Goal: Information Seeking & Learning: Compare options

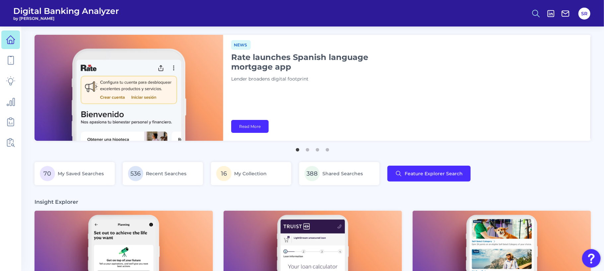
click at [538, 13] on icon at bounding box center [536, 13] width 9 height 9
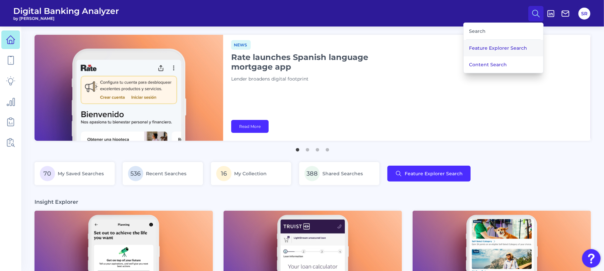
click at [516, 44] on button "Feature Explorer Search" at bounding box center [504, 48] width 80 height 17
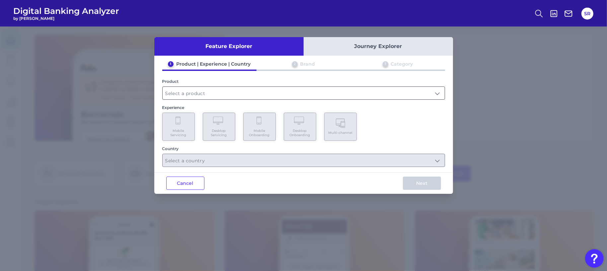
click at [342, 93] on input "text" at bounding box center [304, 93] width 282 height 13
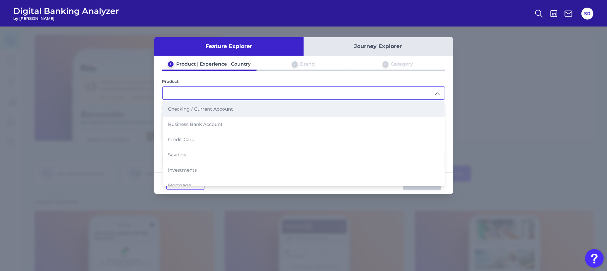
click at [226, 110] on span "Checking / Current Account" at bounding box center [200, 109] width 65 height 6
type input "Checking / Current Account"
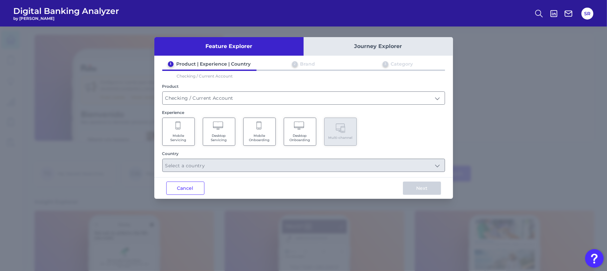
click at [264, 128] on Onboarding "Mobile Onboarding" at bounding box center [259, 132] width 33 height 28
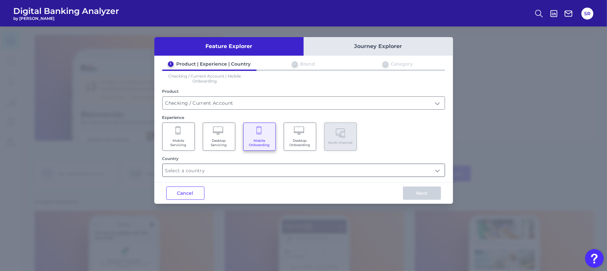
click at [278, 170] on input "text" at bounding box center [304, 170] width 282 height 13
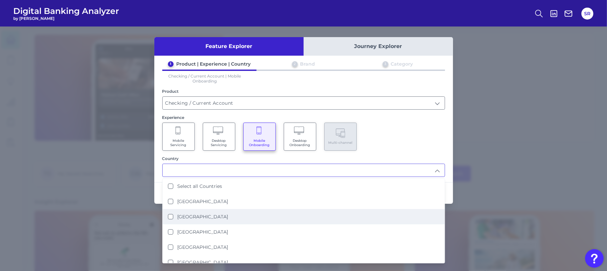
click at [178, 215] on label "[GEOGRAPHIC_DATA]" at bounding box center [202, 217] width 51 height 6
type input "[GEOGRAPHIC_DATA]"
click at [414, 140] on div "Mobile Servicing Desktop Servicing Mobile Onboarding Desktop Onboarding Multi-c…" at bounding box center [303, 137] width 283 height 28
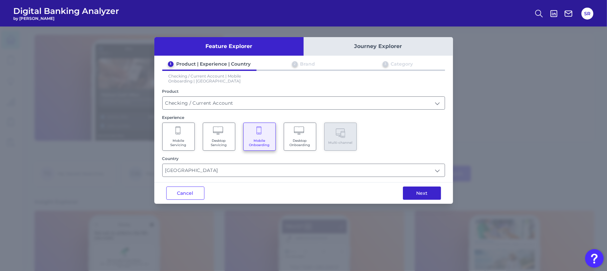
click at [423, 192] on button "Next" at bounding box center [422, 193] width 38 height 13
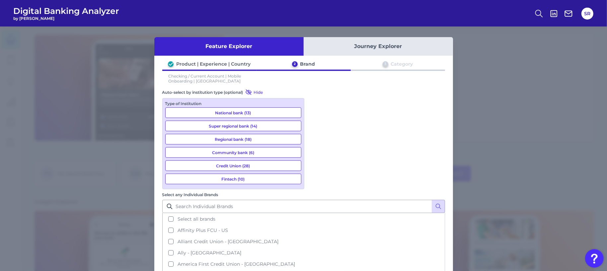
click at [262, 164] on button "Credit Union (28)" at bounding box center [233, 166] width 136 height 11
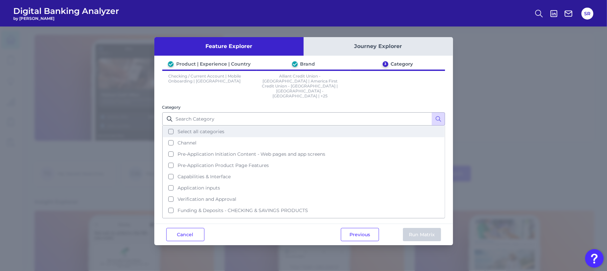
click at [171, 126] on button "Select all categories" at bounding box center [303, 131] width 281 height 11
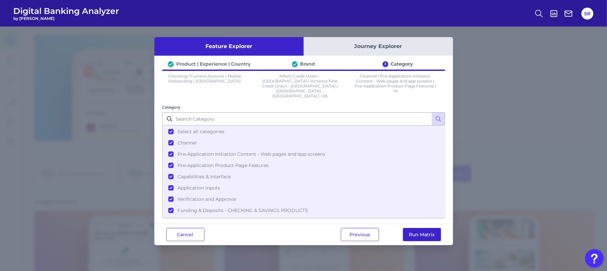
click at [425, 235] on button "Run Matrix" at bounding box center [422, 234] width 38 height 13
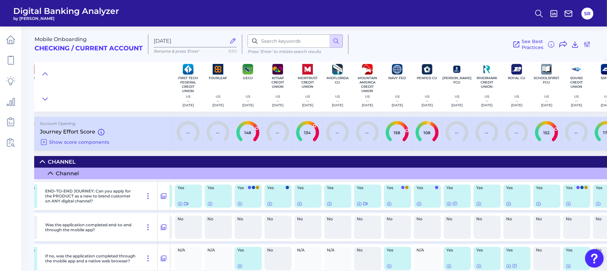
scroll to position [0, 205]
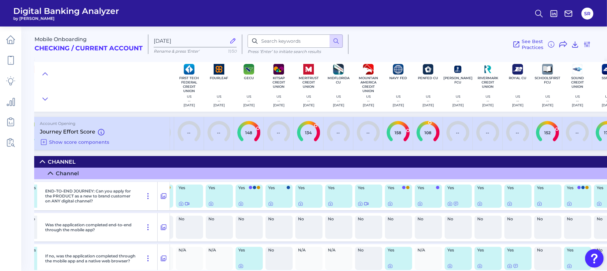
click at [592, 259] on img "Open Resource Center" at bounding box center [594, 259] width 19 height 19
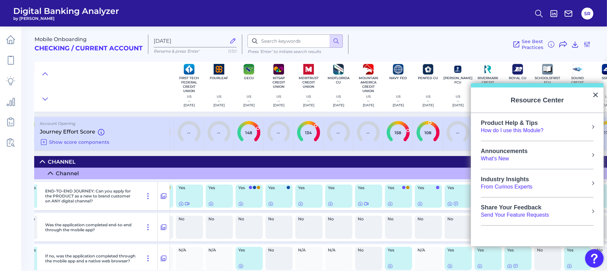
click at [540, 132] on div "How do I use this Module?" at bounding box center [512, 130] width 63 height 7
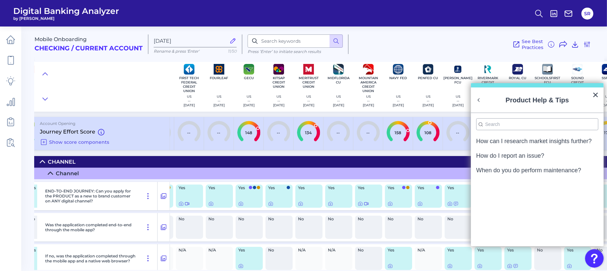
scroll to position [0, 0]
click at [480, 99] on button "Back to Resource Center Home" at bounding box center [478, 100] width 7 height 7
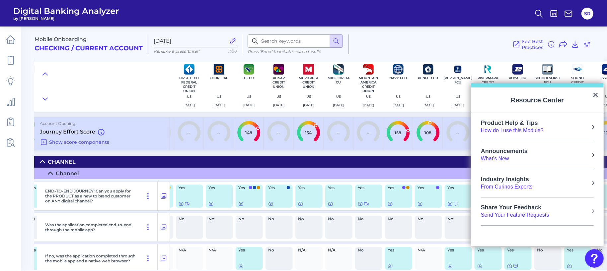
click at [591, 125] on button "Resource Center" at bounding box center [593, 127] width 7 height 7
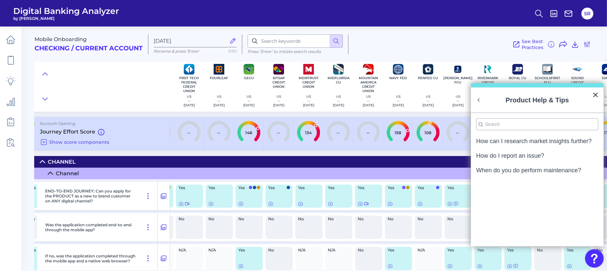
click at [534, 204] on ol "How can I research market insights further? How do I report an issue? When do y…" at bounding box center [537, 188] width 122 height 116
click at [595, 96] on button "×" at bounding box center [595, 95] width 6 height 11
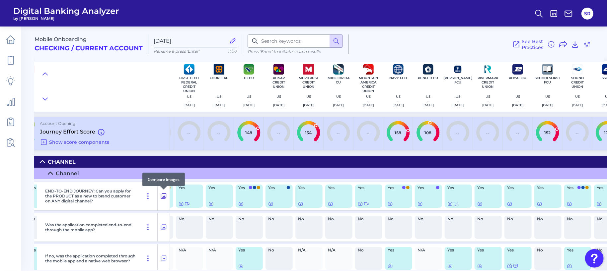
click at [163, 196] on icon at bounding box center [163, 196] width 7 height 8
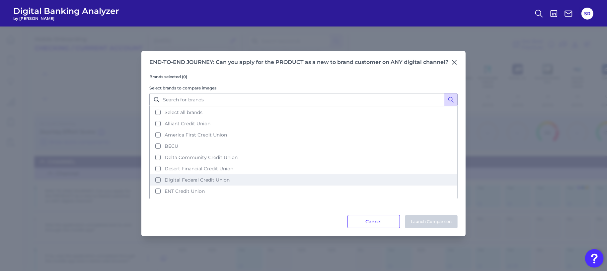
click at [211, 177] on span "Digital Federal Credit Union" at bounding box center [197, 180] width 65 height 6
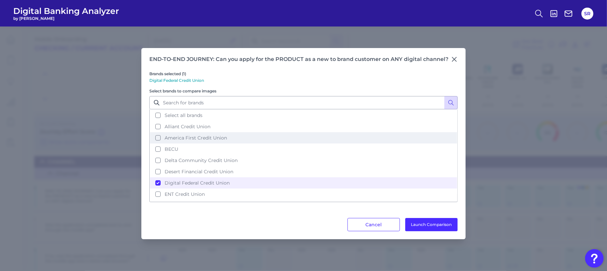
click at [208, 136] on span "America First Credit Union" at bounding box center [196, 138] width 62 height 6
click at [429, 225] on button "Launch Comparison" at bounding box center [431, 224] width 52 height 13
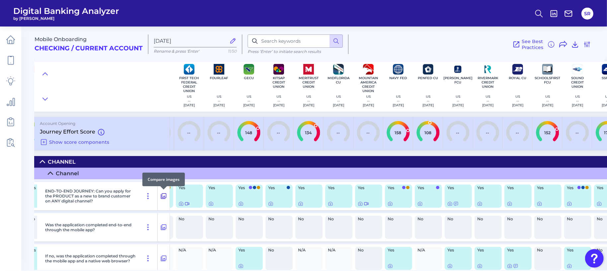
click at [162, 198] on icon at bounding box center [163, 196] width 7 height 8
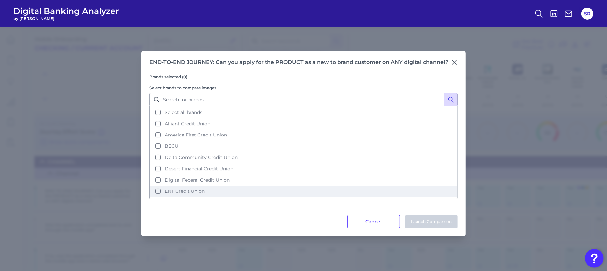
click at [165, 188] on span "ENT Credit Union" at bounding box center [185, 191] width 40 height 6
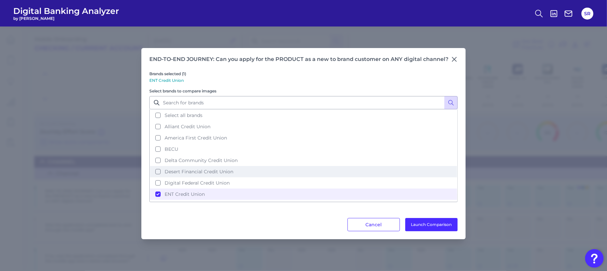
click at [174, 171] on span "Desert Financial Credit Union" at bounding box center [199, 172] width 69 height 6
click at [427, 227] on button "Launch Comparison" at bounding box center [431, 224] width 52 height 13
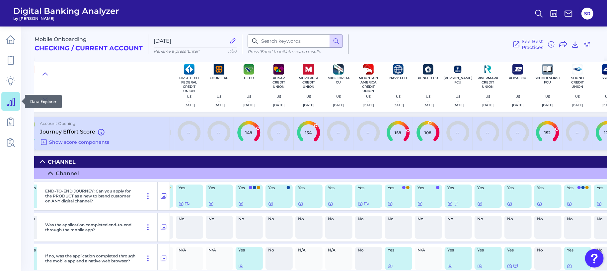
click at [10, 105] on icon at bounding box center [11, 102] width 8 height 8
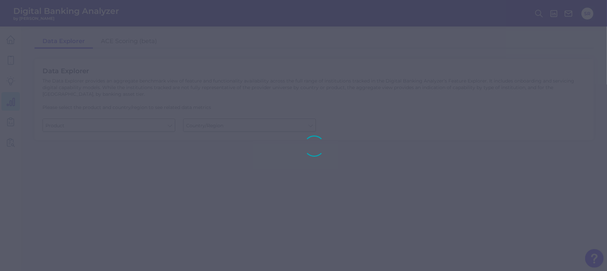
type input "Business Bank Account"
type input "[GEOGRAPHIC_DATA]"
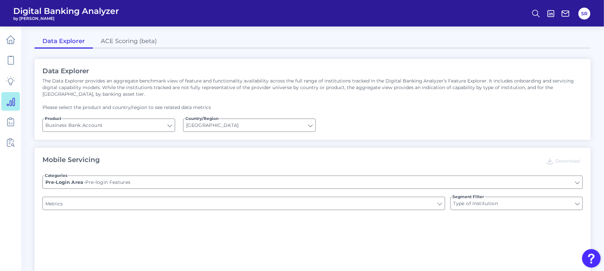
type input "Upon opening the app are users immediately prompted to use Touch/Face ID to log…"
type input "Does it offer third-party single sign on?"
type input "Can you apply for the PRODUCT as a new to brand customer on ANY digital channel?"
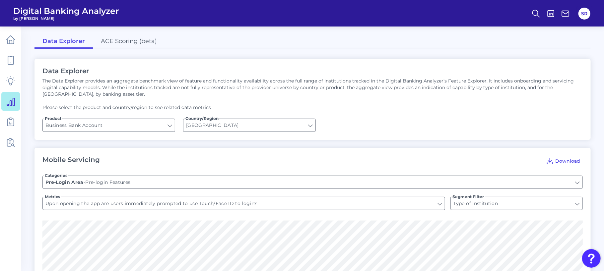
click at [600, 258] on img "Open Resource Center" at bounding box center [591, 259] width 19 height 19
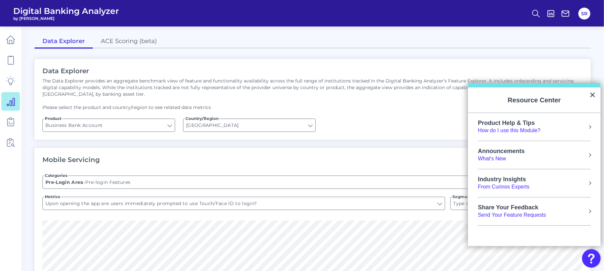
click at [539, 122] on div "Product Help & Tips" at bounding box center [509, 123] width 63 height 7
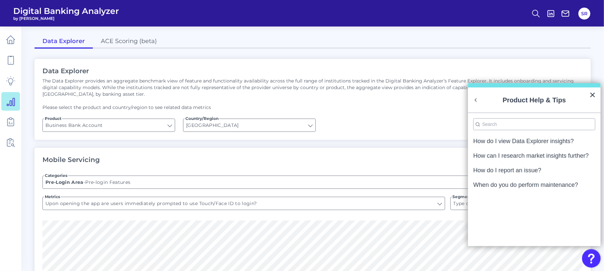
click at [590, 94] on button "×" at bounding box center [593, 95] width 6 height 11
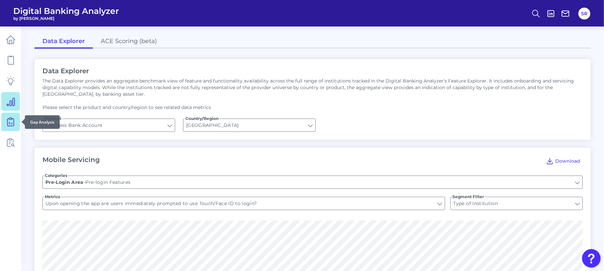
click at [8, 117] on icon at bounding box center [10, 121] width 9 height 9
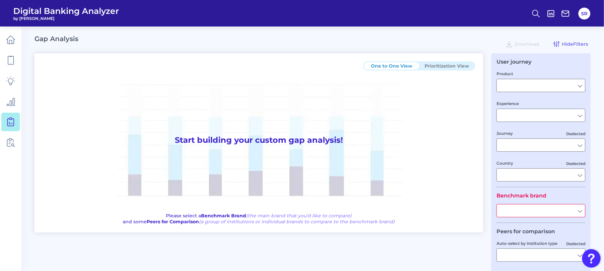
type input "Checking / Current Account"
type input "Mobile Servicing"
type input "Pre-Login Area, New Customer Onboarding, Login & Authentication, Accounts and t…"
type input "[GEOGRAPHIC_DATA]"
type input "All Select individual brands"
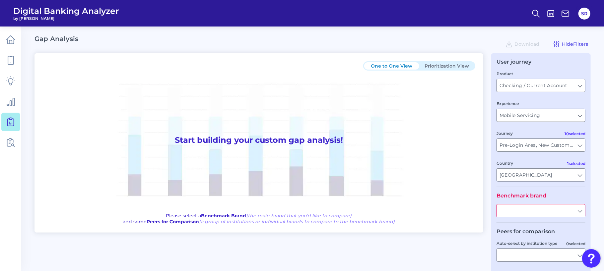
type input "All Journeys"
click at [591, 257] on img "Open Resource Center" at bounding box center [591, 259] width 19 height 19
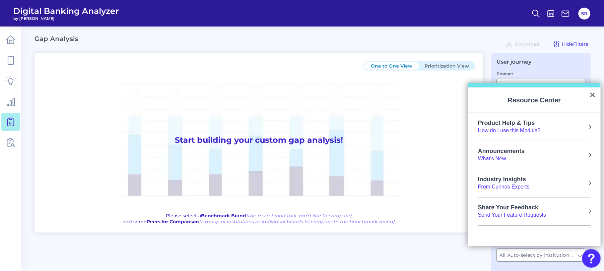
click at [540, 119] on li "Product Help & Tips How do I use this Module?" at bounding box center [534, 127] width 113 height 28
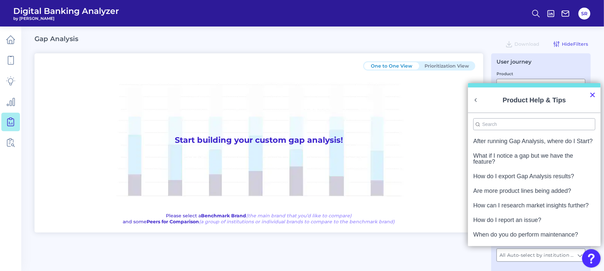
click at [591, 93] on button "×" at bounding box center [593, 95] width 6 height 11
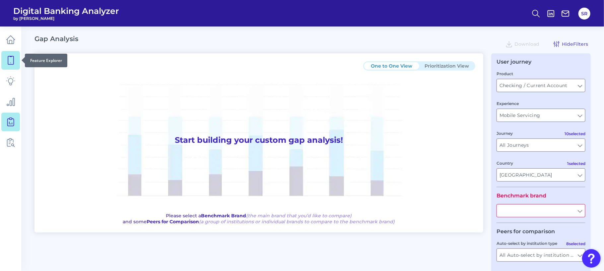
click at [11, 57] on icon at bounding box center [10, 60] width 9 height 9
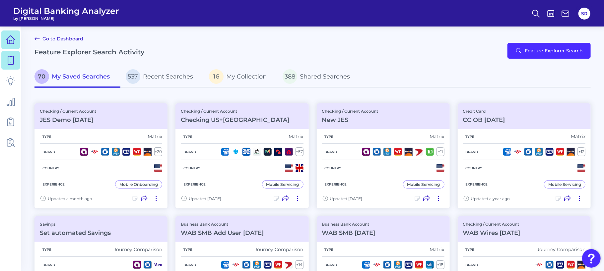
click at [12, 40] on icon at bounding box center [10, 42] width 3 height 4
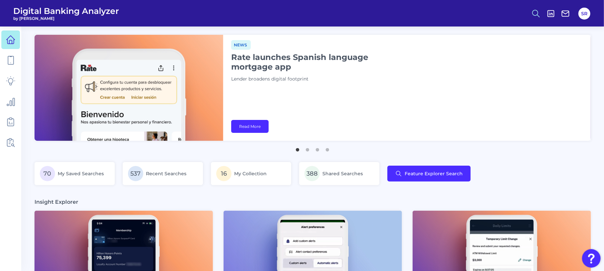
click at [538, 10] on icon at bounding box center [536, 13] width 9 height 9
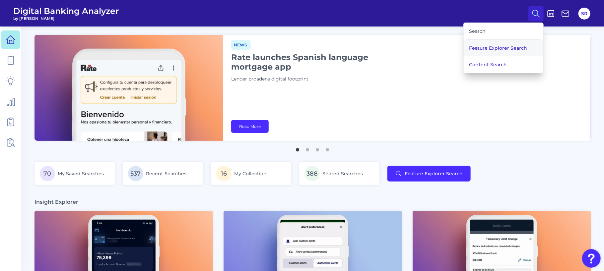
click at [511, 46] on button "Feature Explorer Search" at bounding box center [504, 48] width 80 height 17
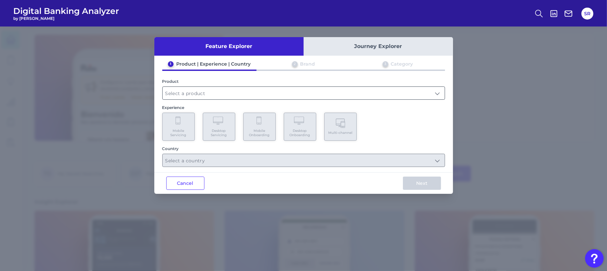
click at [183, 96] on input "text" at bounding box center [304, 93] width 282 height 13
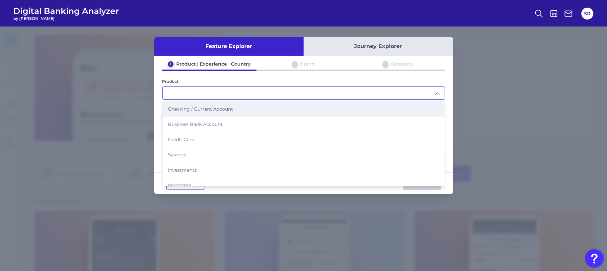
click at [166, 111] on li "Checking / Current Account" at bounding box center [304, 109] width 282 height 15
type input "Checking / Current Account"
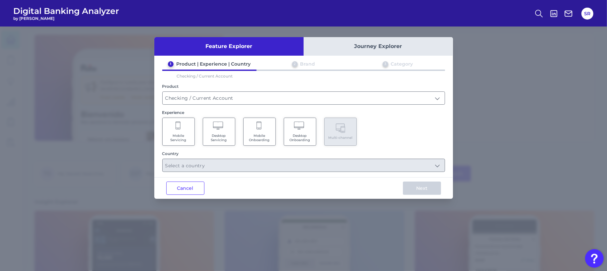
click at [190, 186] on button "Cancel" at bounding box center [185, 188] width 38 height 13
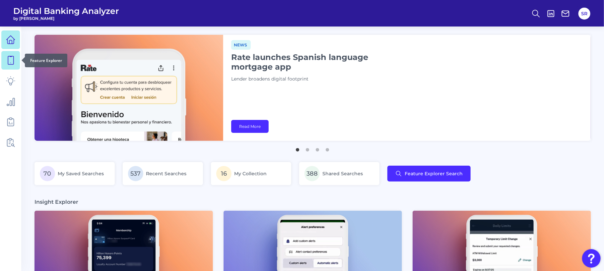
click at [6, 63] on link at bounding box center [10, 60] width 19 height 19
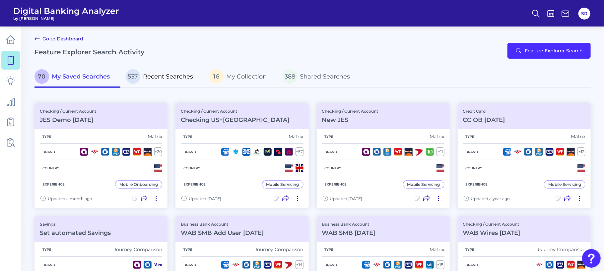
click at [166, 81] on p "537 Recent Searches" at bounding box center [159, 76] width 67 height 15
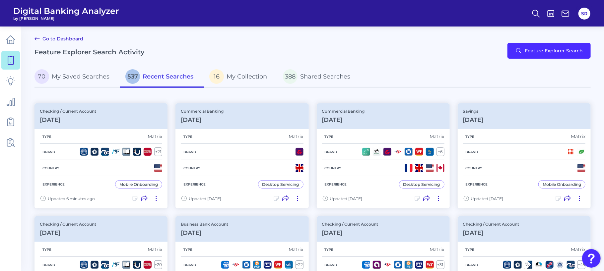
click at [590, 263] on img "Open Resource Center" at bounding box center [591, 259] width 19 height 19
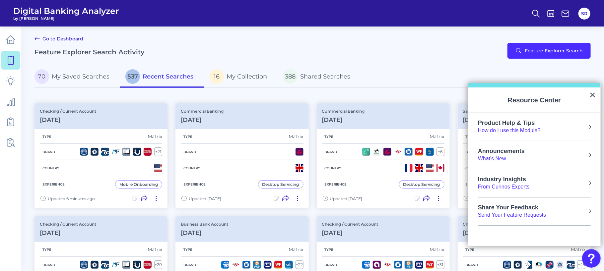
click at [549, 134] on li "Product Help & Tips How do I use this Module?" at bounding box center [534, 127] width 113 height 28
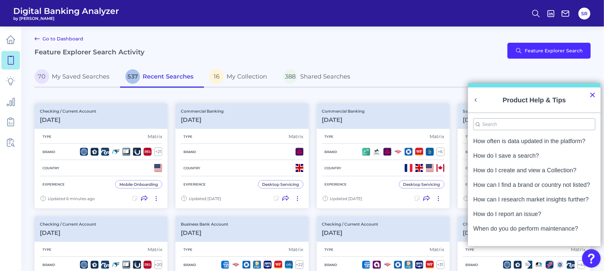
click at [592, 95] on button "×" at bounding box center [593, 95] width 6 height 11
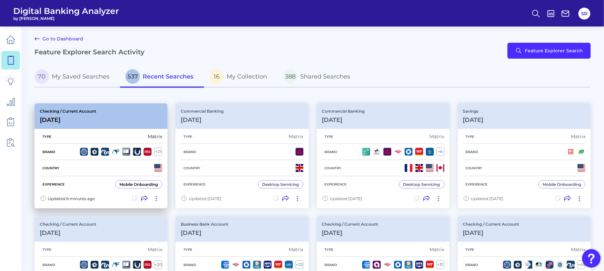
click at [111, 125] on div "Checking / Current Account [DATE]" at bounding box center [101, 117] width 133 height 26
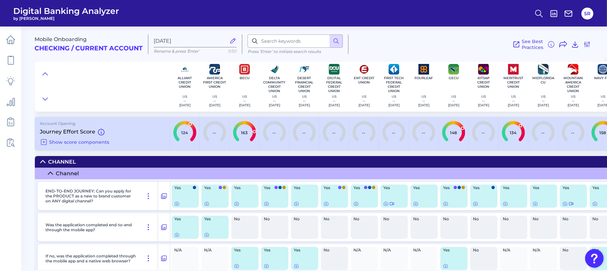
click at [112, 101] on div at bounding box center [102, 86] width 135 height 50
click at [594, 263] on img "Open Resource Center" at bounding box center [594, 259] width 19 height 19
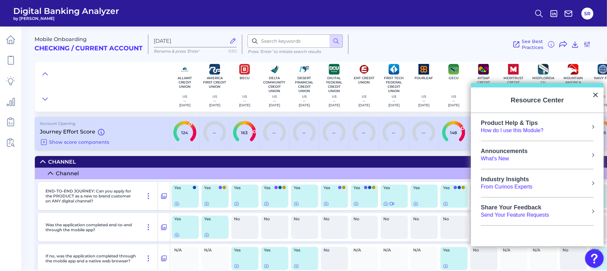
click at [542, 132] on div "How do I use this Module?" at bounding box center [512, 130] width 63 height 7
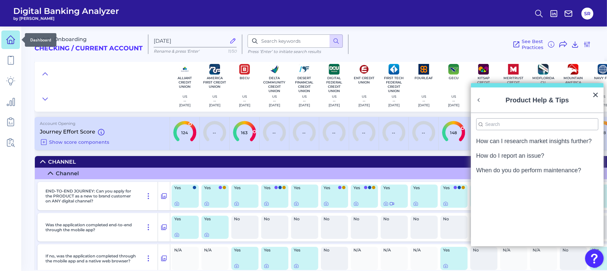
click at [12, 47] on link at bounding box center [10, 40] width 19 height 19
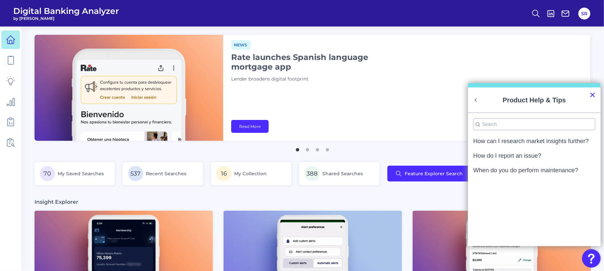
click at [595, 95] on button "×" at bounding box center [593, 95] width 6 height 11
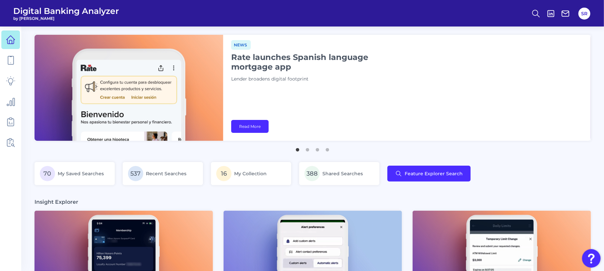
click at [353, 134] on div "News Rate launches Spanish language mortgage app Lender broadens digital footpr…" at bounding box center [407, 88] width 368 height 106
click at [370, 127] on div "News Rate launches Spanish language mortgage app Lender broadens digital footpr…" at bounding box center [407, 88] width 368 height 106
click at [591, 254] on img "Open Resource Center" at bounding box center [591, 259] width 19 height 19
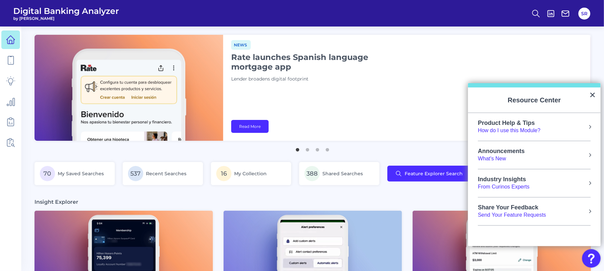
click at [566, 128] on div "Product Help & Tips How do I use this Module?" at bounding box center [534, 127] width 113 height 15
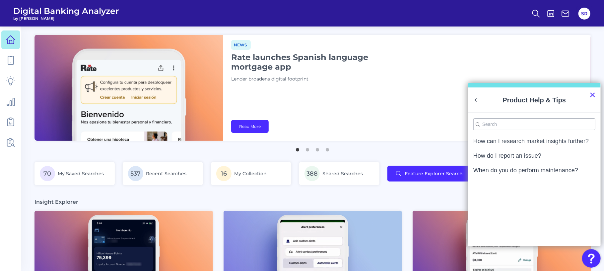
click at [594, 96] on button "×" at bounding box center [593, 95] width 6 height 11
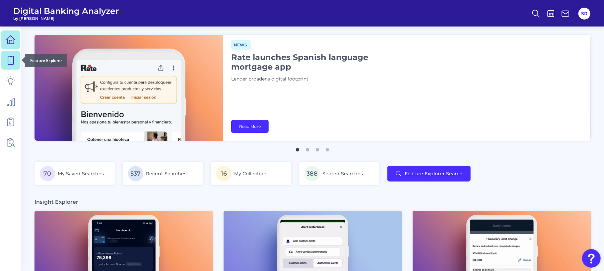
click at [15, 61] on link at bounding box center [10, 60] width 19 height 19
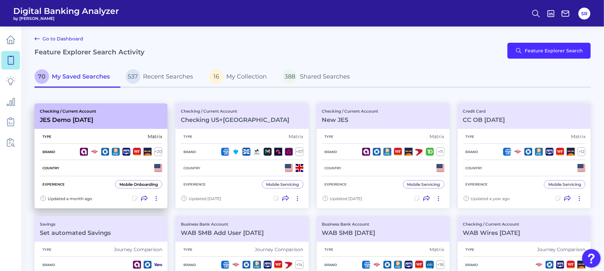
click at [129, 123] on div "Checking / Current Account JES Demo [DATE]" at bounding box center [101, 117] width 133 height 26
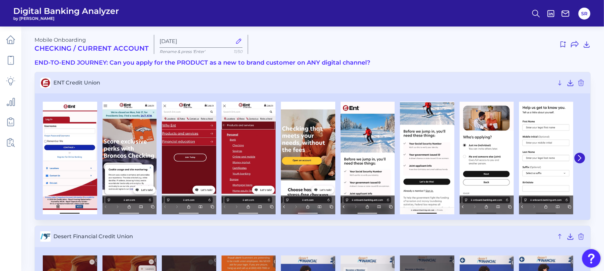
click at [587, 261] on img "Open Resource Center" at bounding box center [591, 259] width 19 height 19
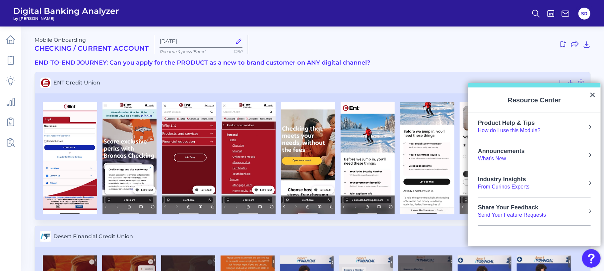
click at [542, 127] on div "Product Help & Tips How do I use this Module?" at bounding box center [534, 127] width 113 height 15
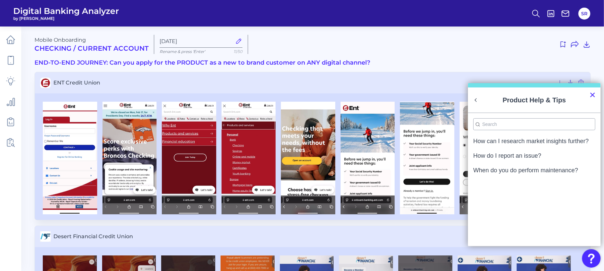
click at [592, 95] on button "×" at bounding box center [593, 95] width 6 height 11
